Goal: Obtain resource: Obtain resource

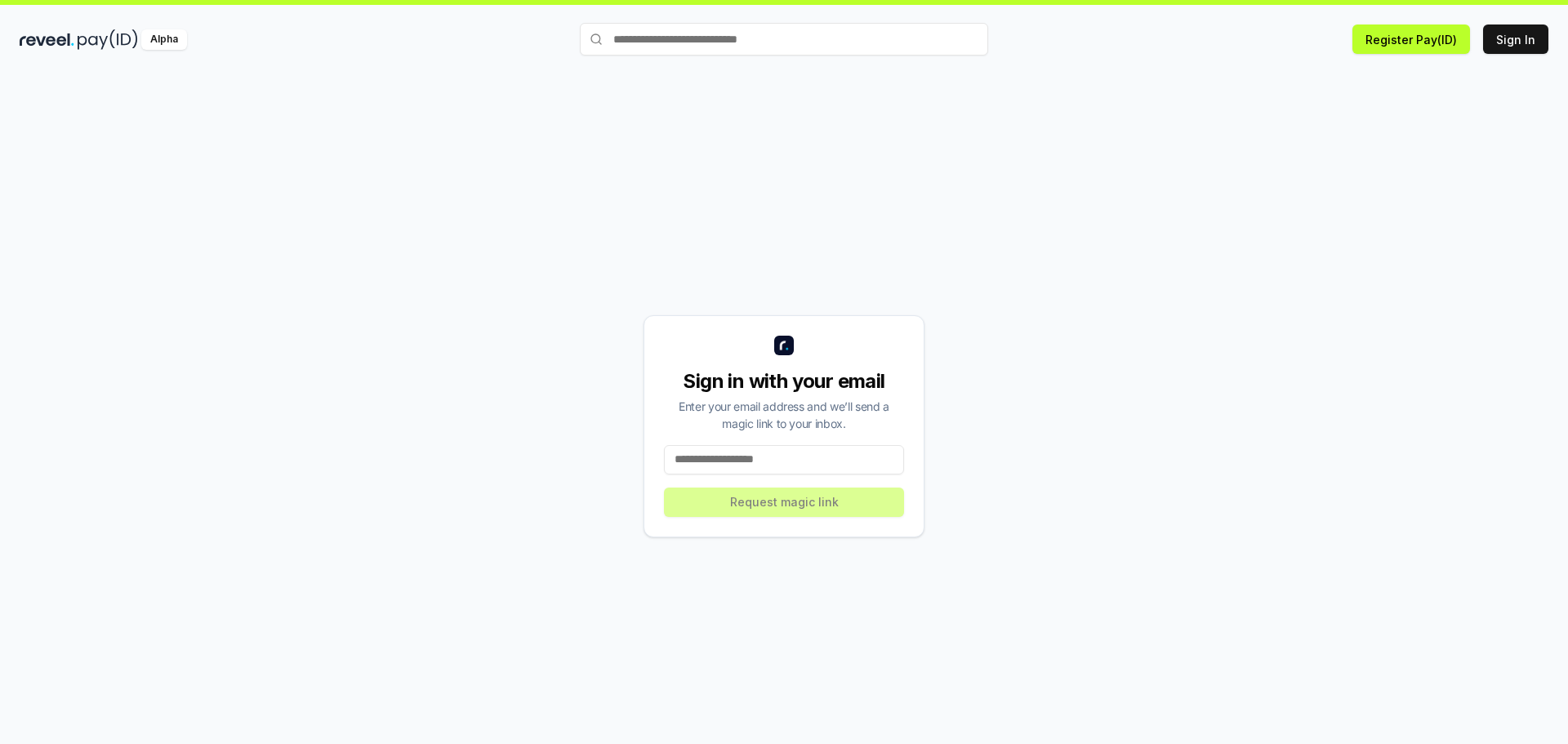
scroll to position [47, 0]
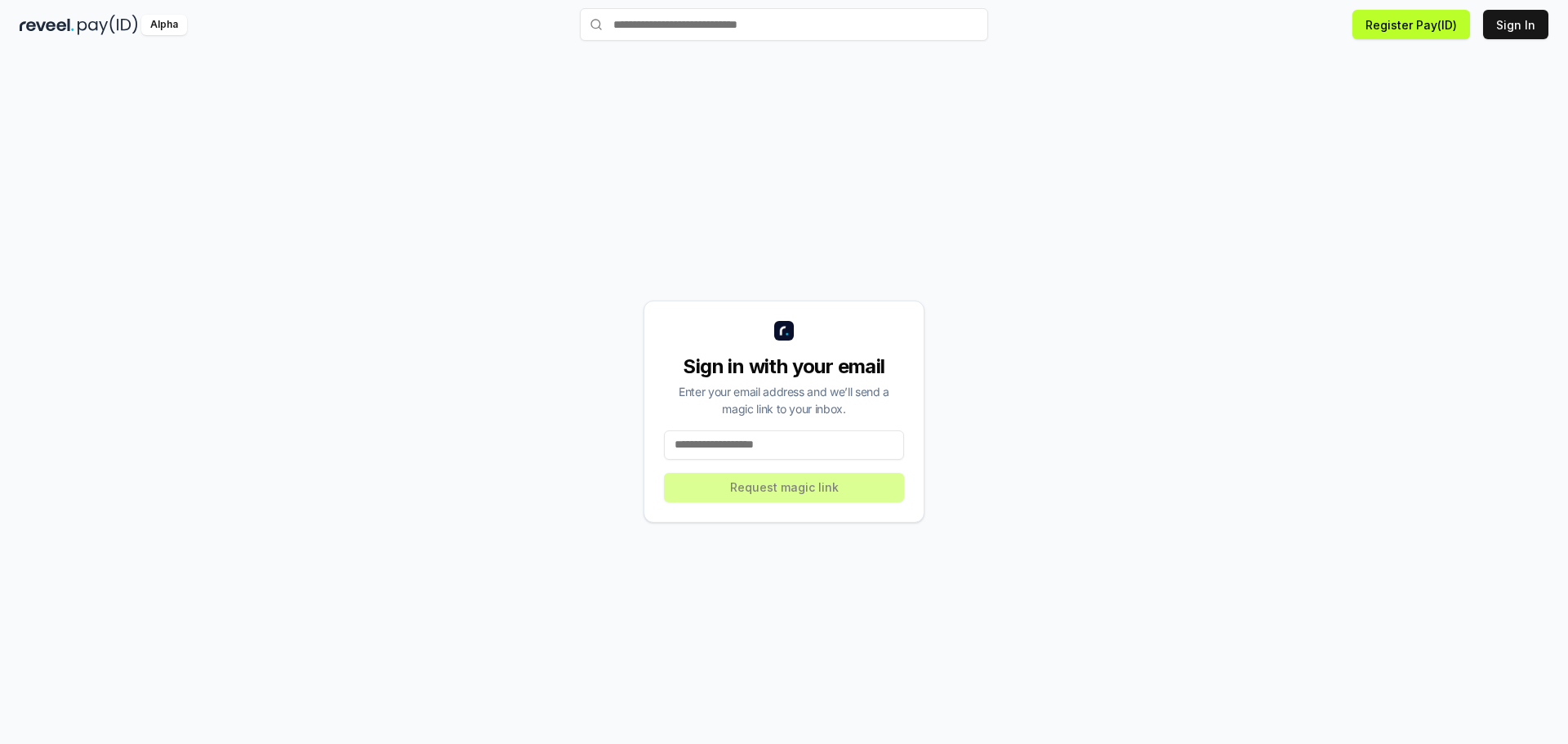
click at [802, 452] on input at bounding box center [784, 445] width 241 height 30
click at [1513, 20] on button "Sign In" at bounding box center [1516, 24] width 66 height 30
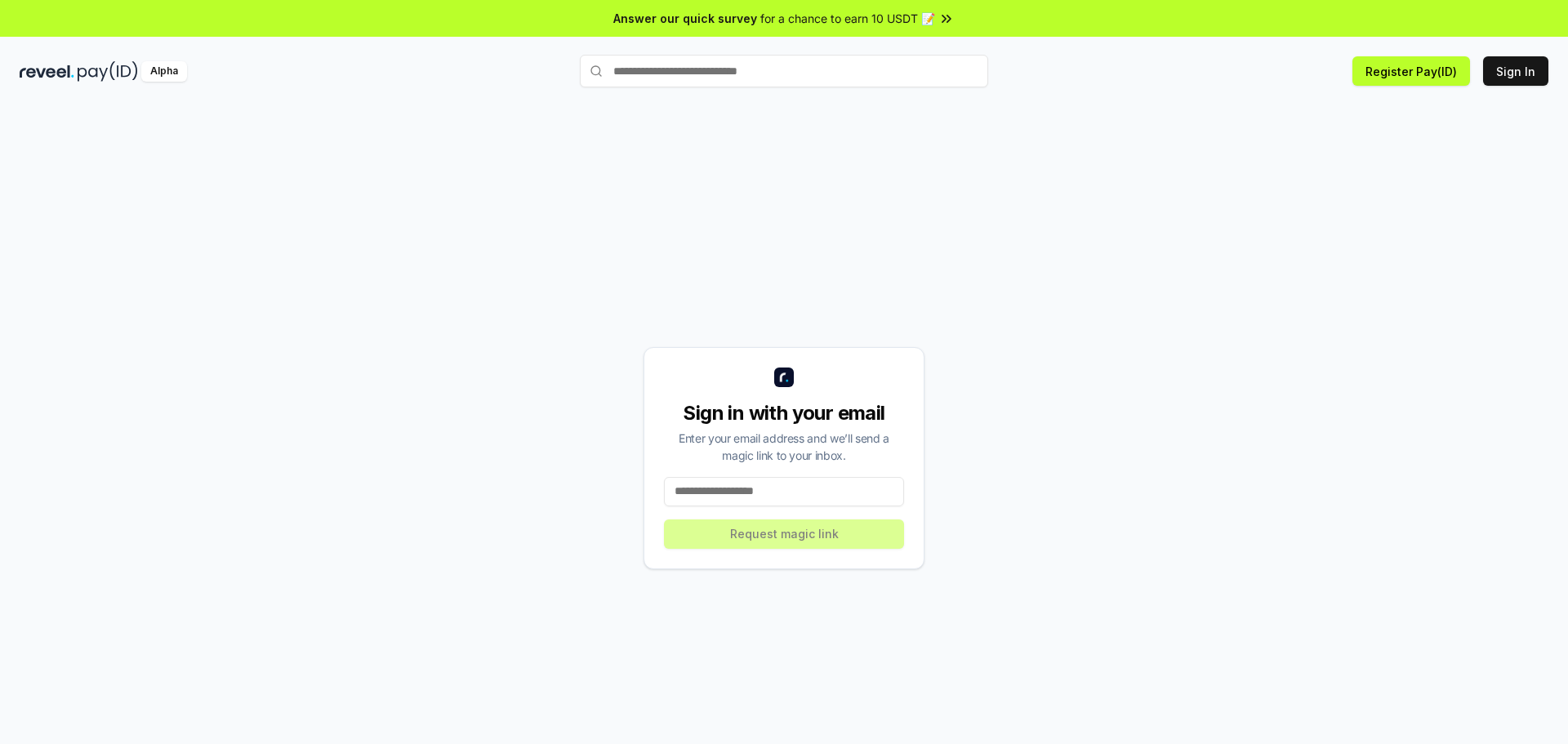
click at [766, 497] on input at bounding box center [784, 492] width 241 height 30
click at [766, 494] on input at bounding box center [784, 492] width 241 height 30
click at [1513, 72] on button "Sign In" at bounding box center [1516, 71] width 66 height 30
click at [804, 495] on input at bounding box center [784, 492] width 241 height 30
paste input "**********"
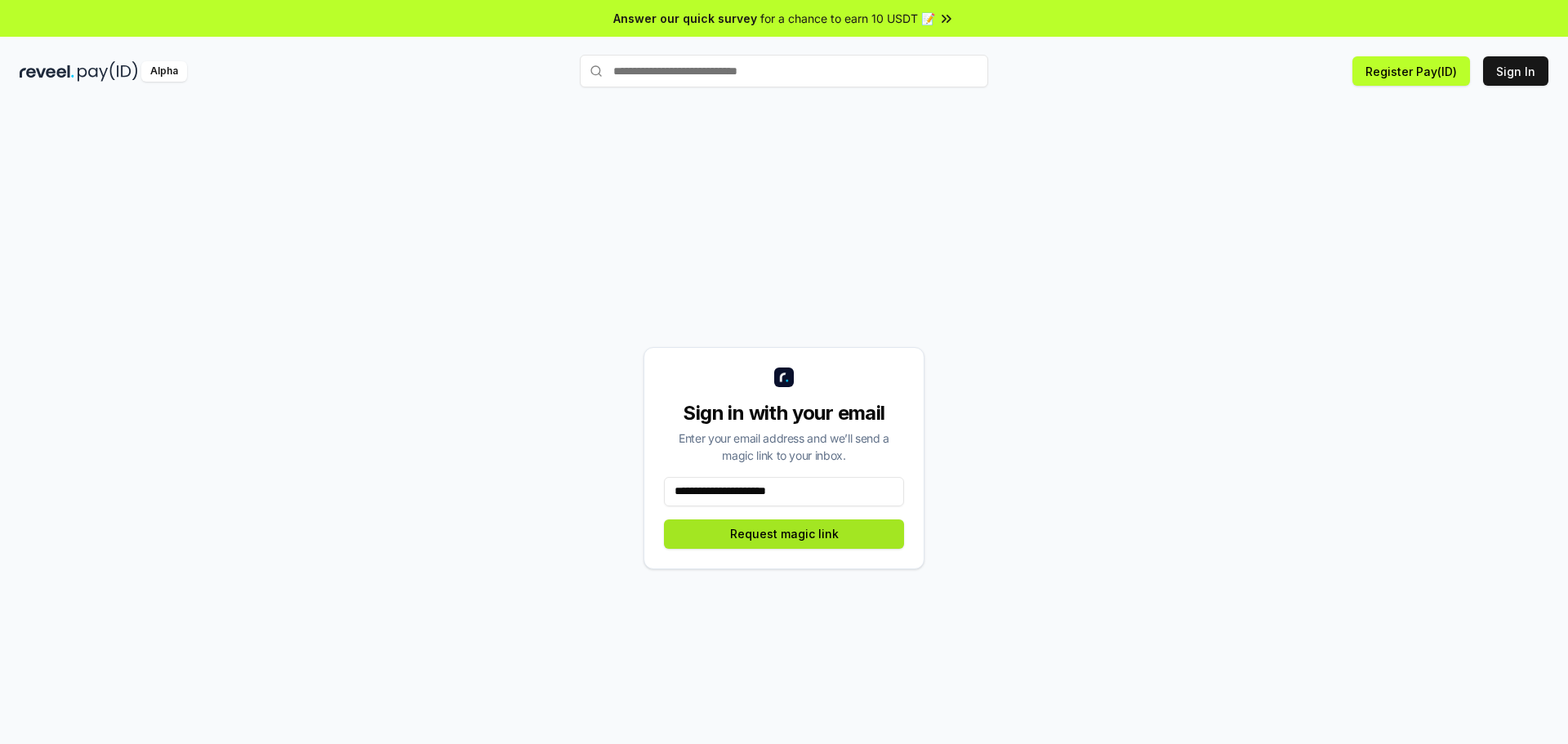
type input "**********"
click at [813, 534] on button "Request magic link" at bounding box center [784, 534] width 241 height 30
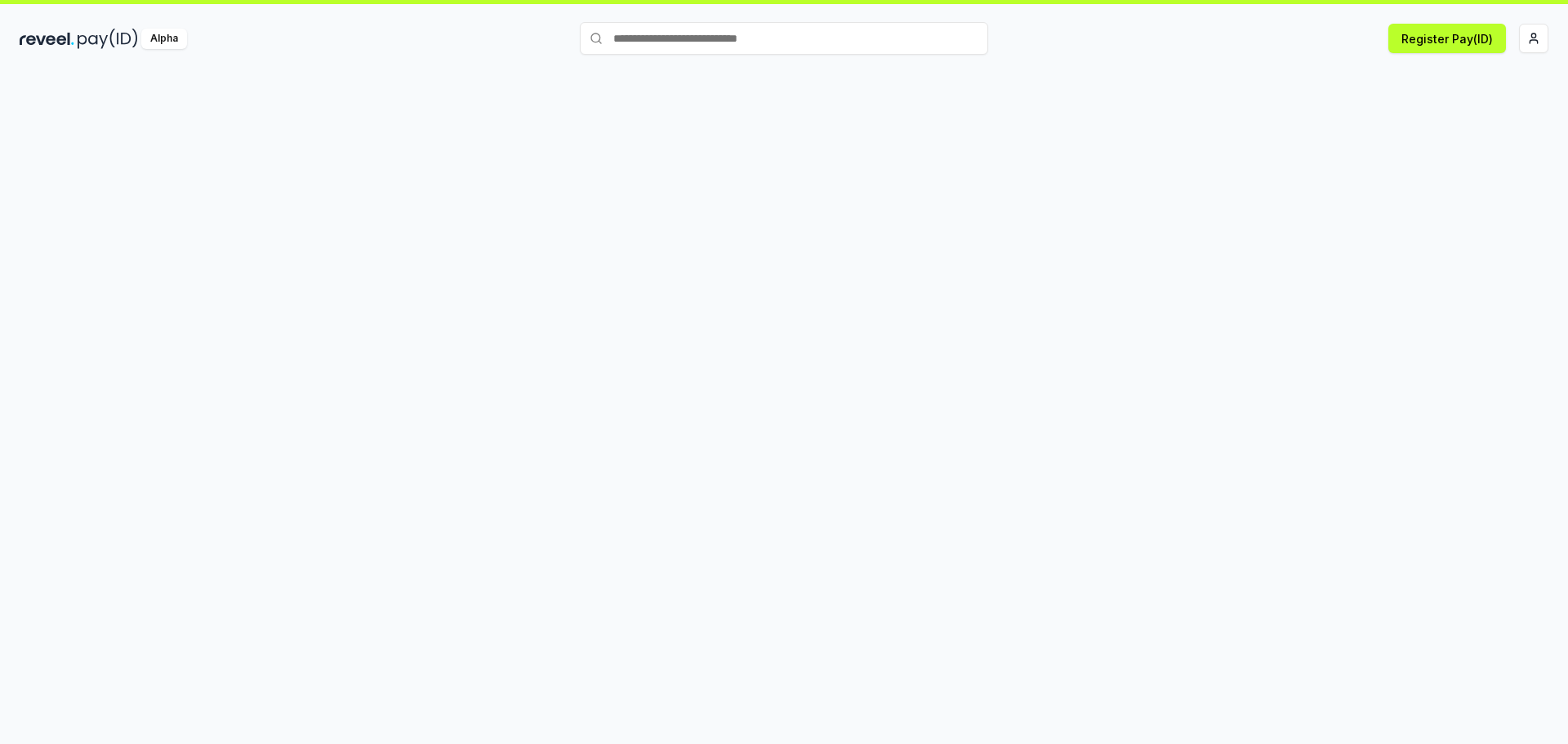
scroll to position [47, 0]
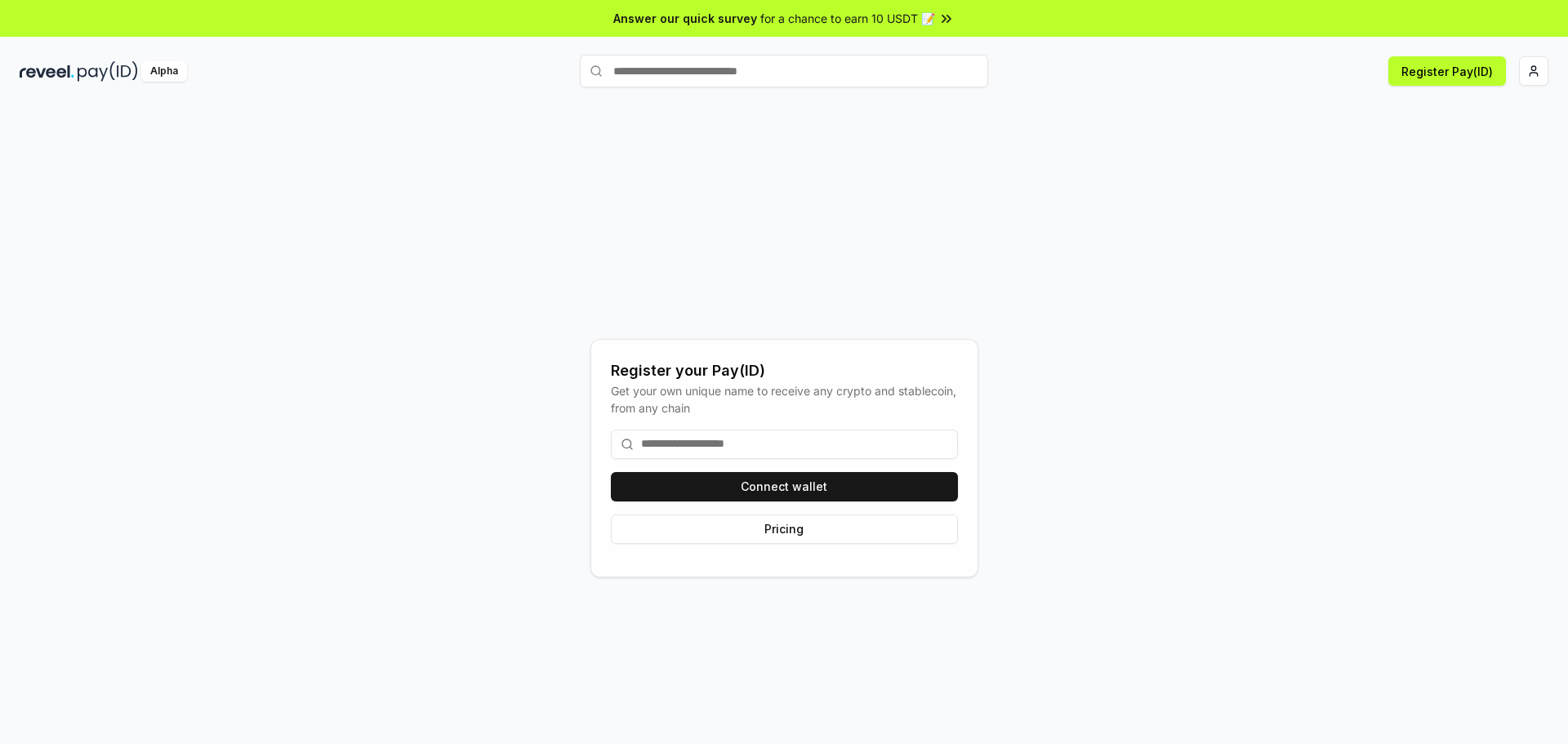
click at [873, 442] on input at bounding box center [784, 444] width 347 height 30
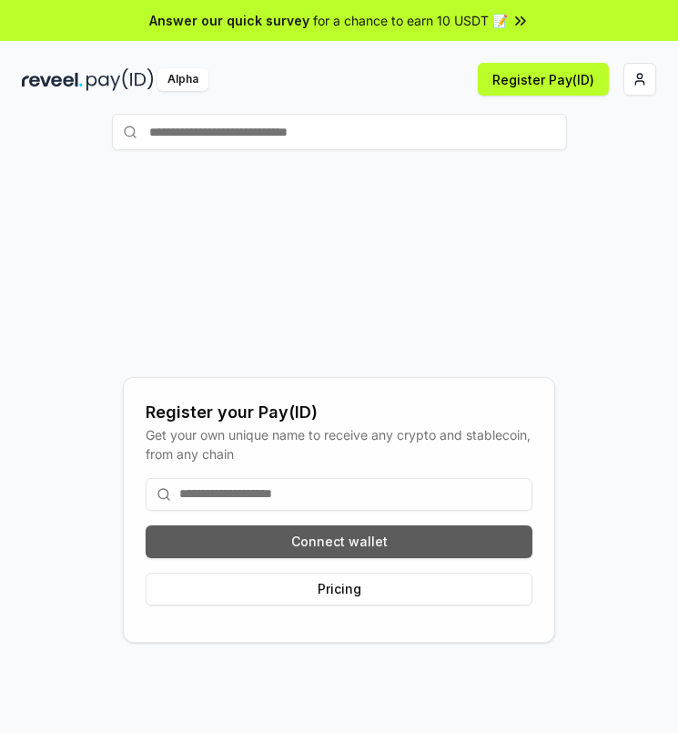
click at [499, 541] on button "Connect wallet" at bounding box center [339, 541] width 387 height 33
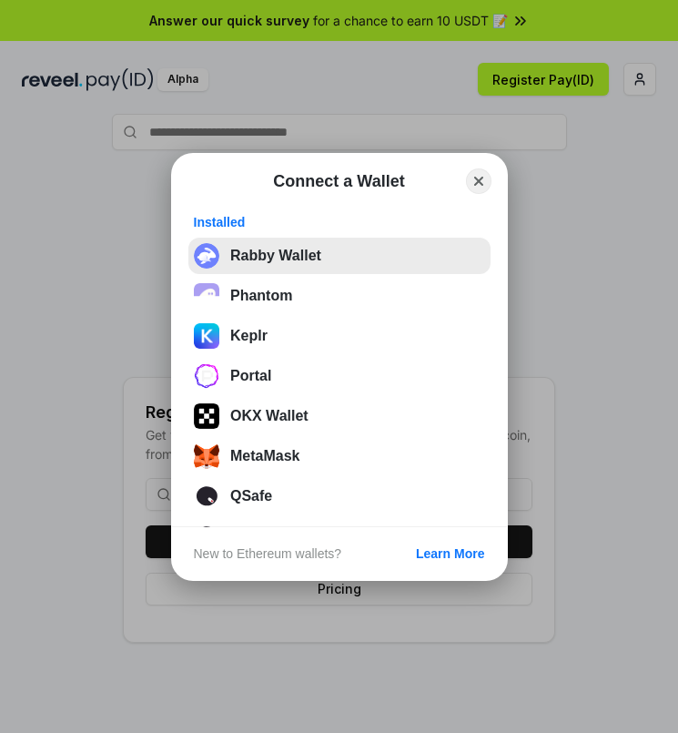
click at [300, 270] on button "Rabby Wallet" at bounding box center [339, 256] width 302 height 36
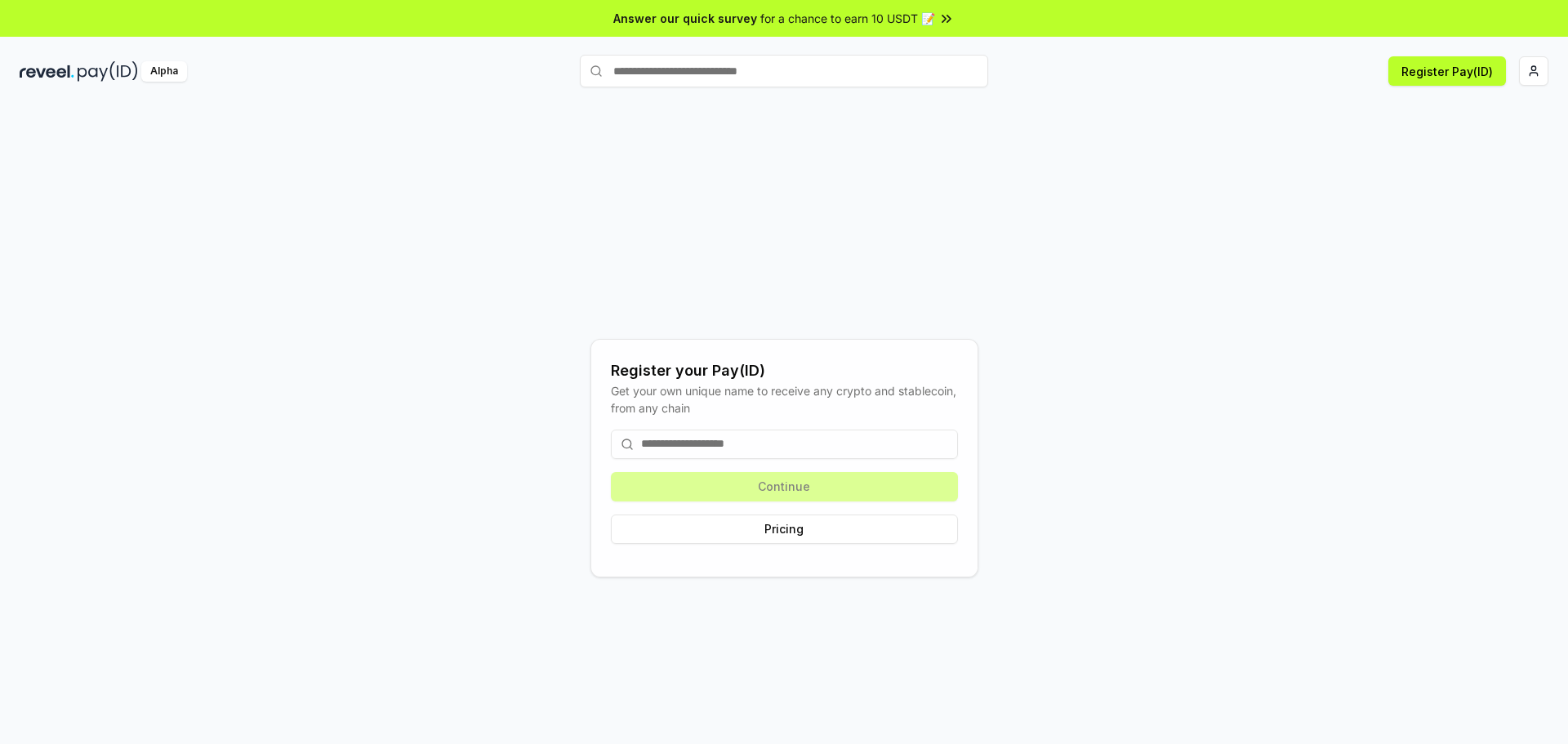
click at [933, 14] on span "for a chance to earn 10 USDT 📝" at bounding box center [847, 18] width 175 height 17
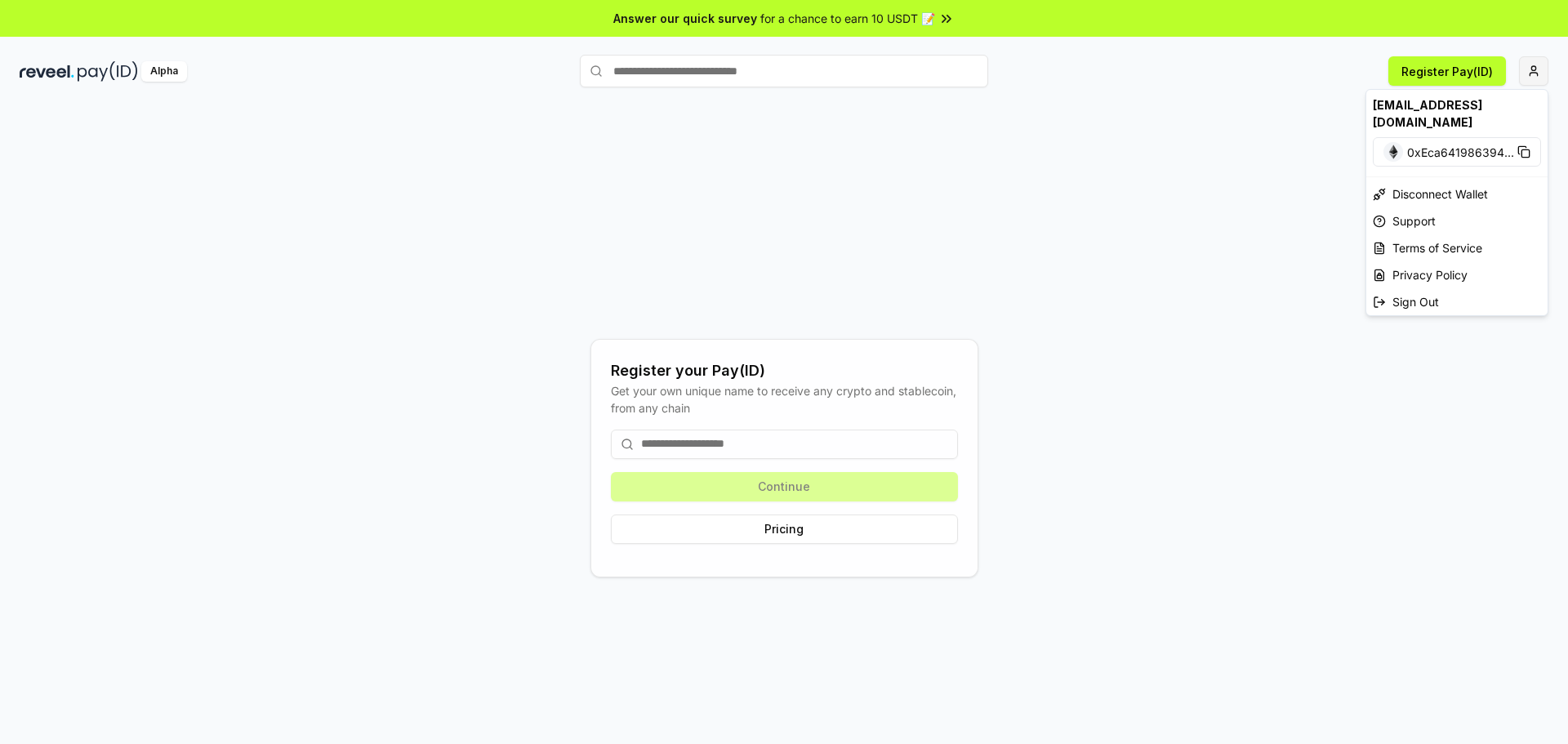
click at [1544, 73] on html "Answer our quick survey for a chance to earn 10 USDT 📝 Alpha Register Pay(ID) R…" at bounding box center [784, 372] width 1568 height 744
click at [1412, 288] on div "Sign Out" at bounding box center [1458, 302] width 181 height 27
